Goal: Task Accomplishment & Management: Use online tool/utility

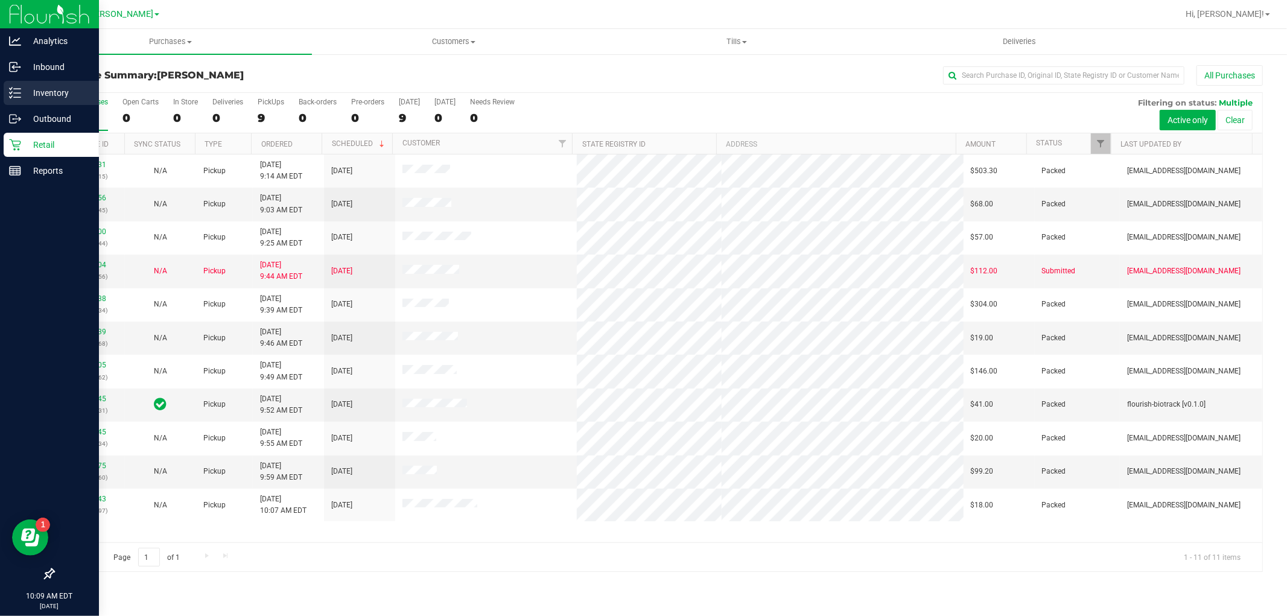
click at [41, 94] on p "Inventory" at bounding box center [57, 93] width 72 height 14
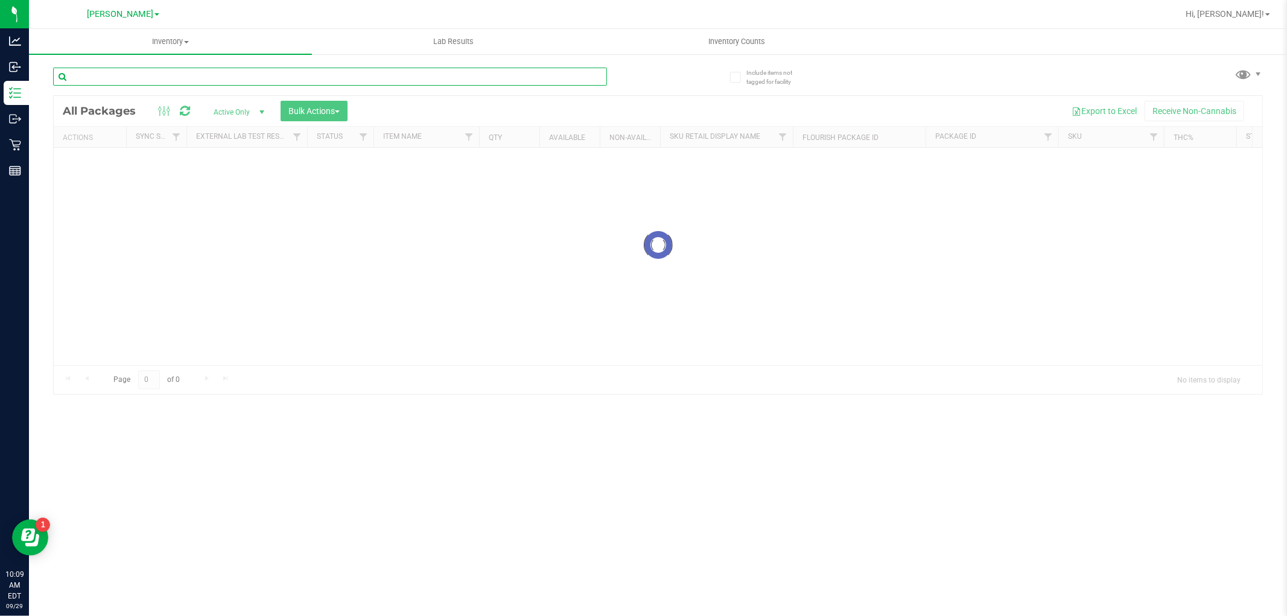
click at [143, 74] on input "text" at bounding box center [330, 77] width 554 height 18
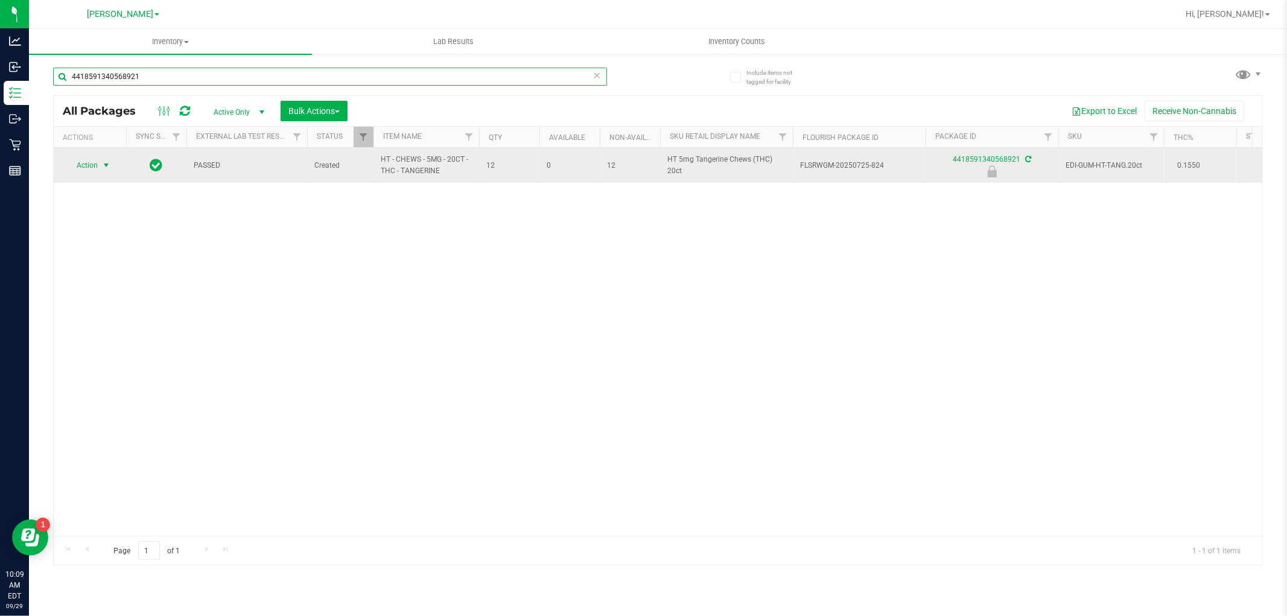
type input "4418591340568921"
click at [86, 165] on span "Action" at bounding box center [82, 165] width 33 height 17
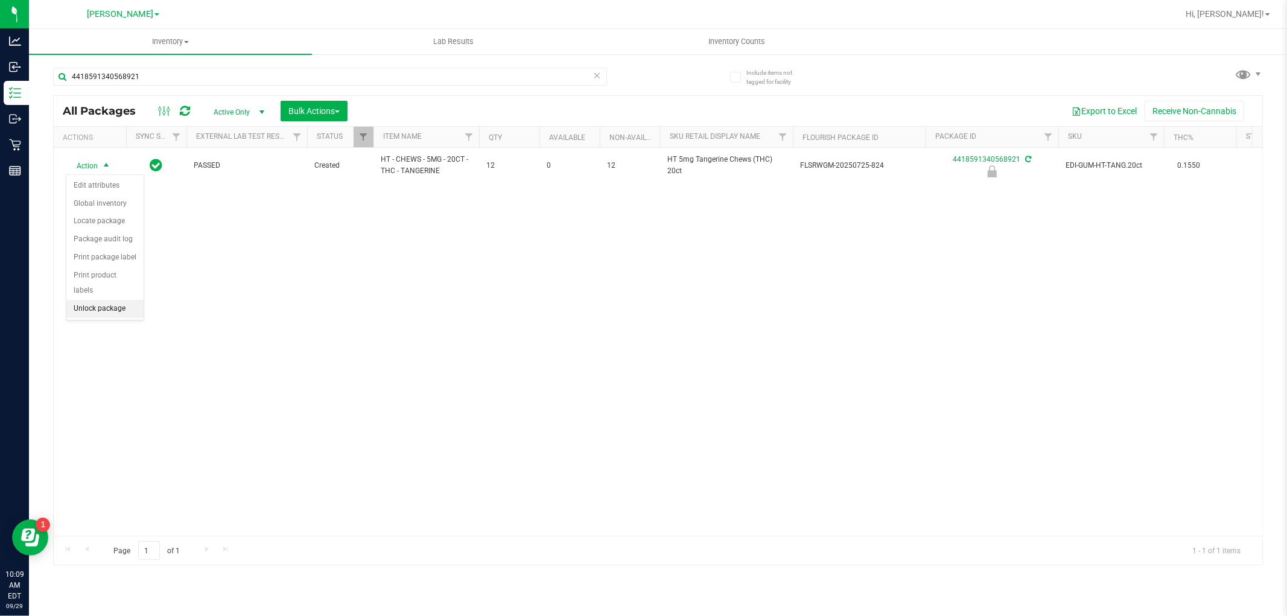
click at [89, 308] on li "Unlock package" at bounding box center [104, 309] width 77 height 18
click at [1252, 16] on span "Hi, [PERSON_NAME]!" at bounding box center [1225, 14] width 78 height 10
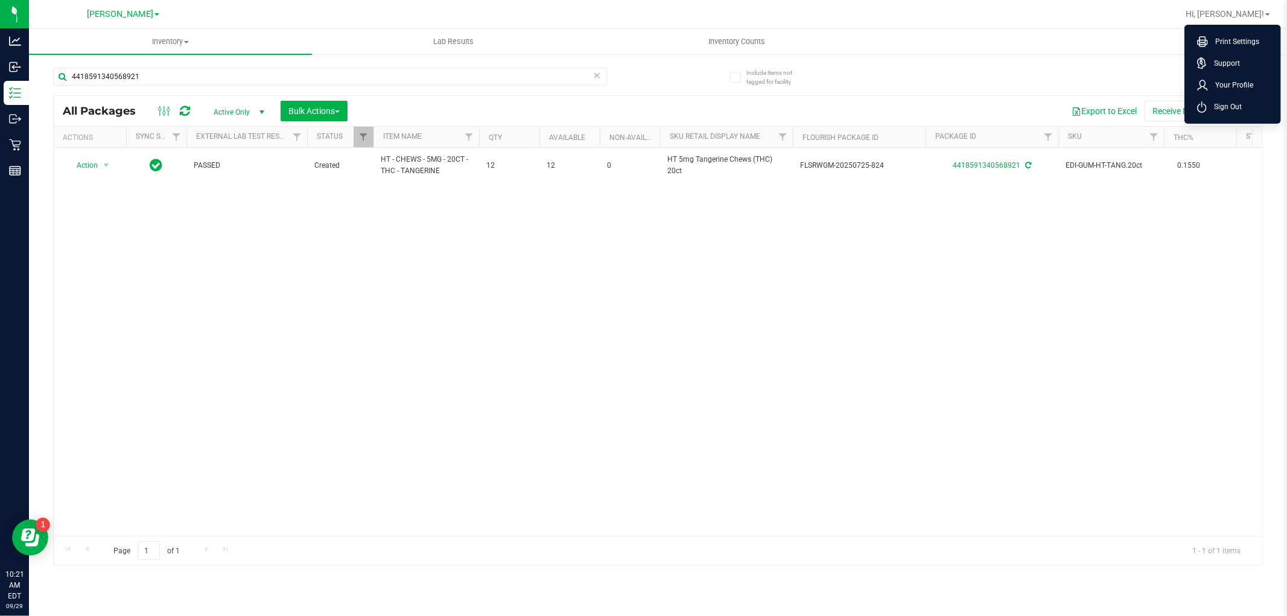
click at [1204, 99] on li "Sign Out" at bounding box center [1233, 107] width 91 height 22
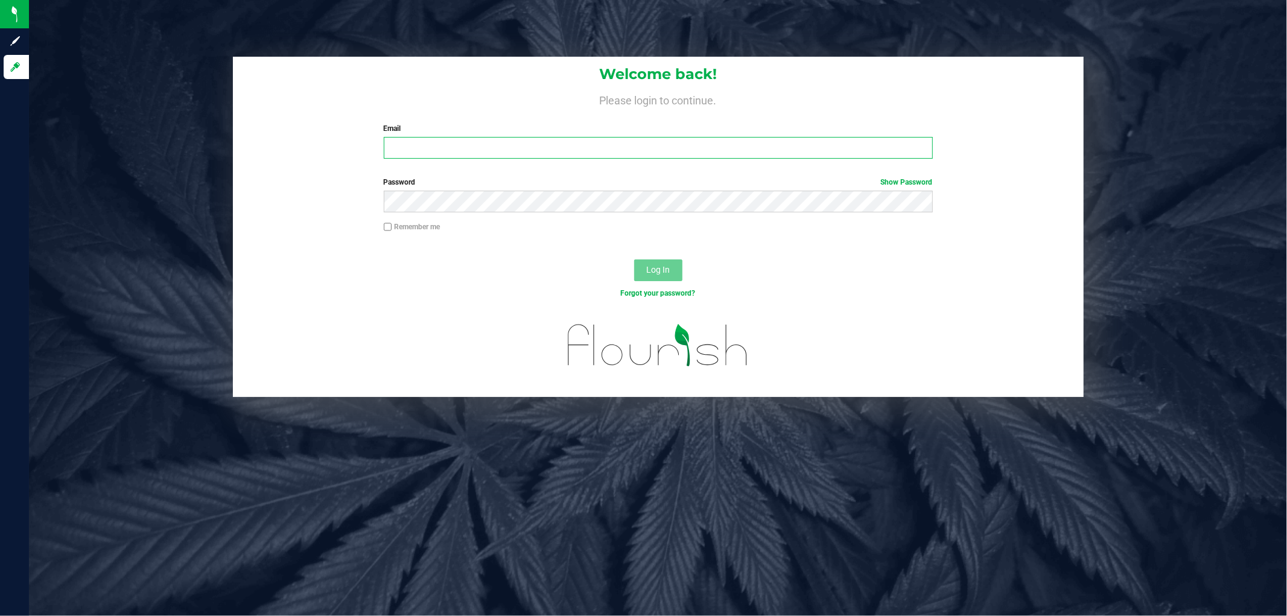
click at [480, 154] on input "Email" at bounding box center [658, 148] width 549 height 22
type input "[EMAIL_ADDRESS][DOMAIN_NAME]"
click at [634, 260] on button "Log In" at bounding box center [658, 271] width 48 height 22
